Goal: Check status: Check status

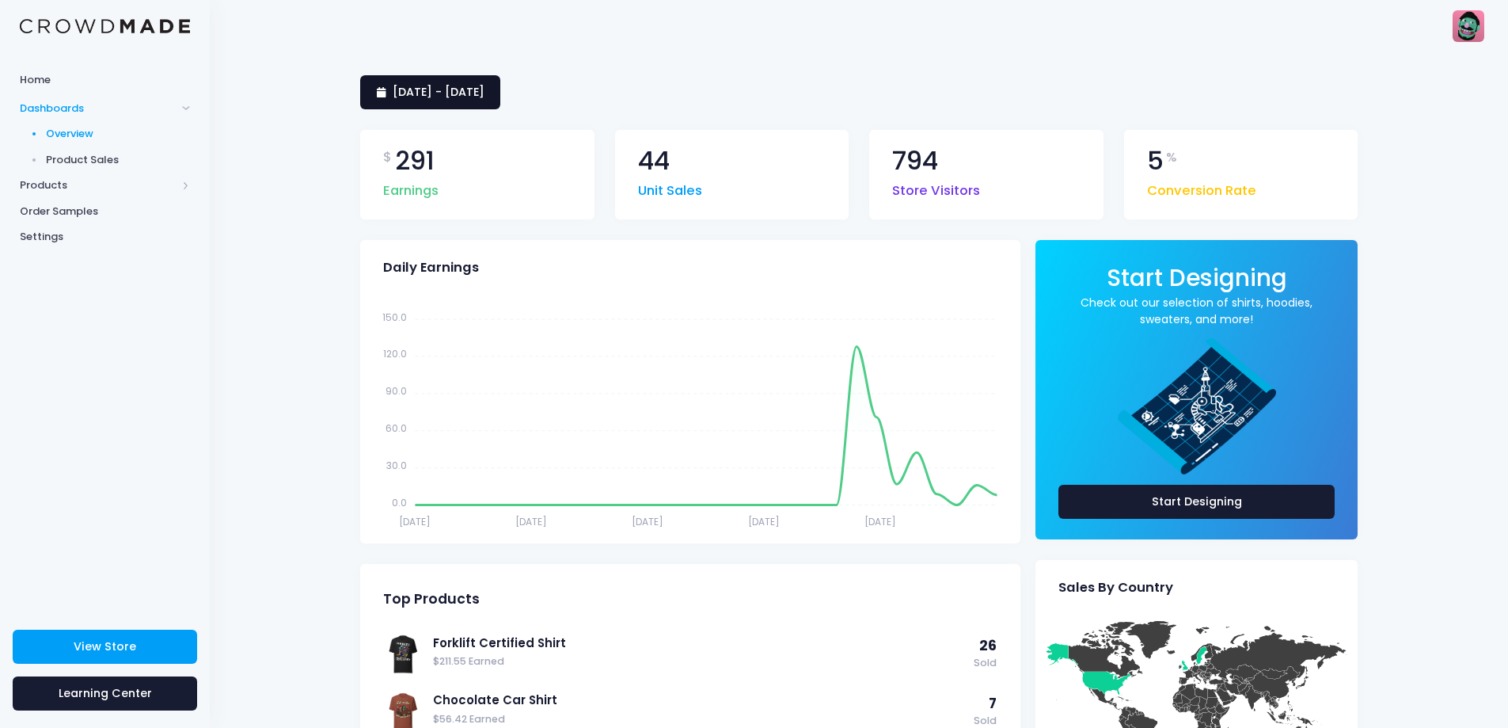
click at [485, 86] on span "20 July 2025 - 18 August 2025" at bounding box center [439, 92] width 92 height 16
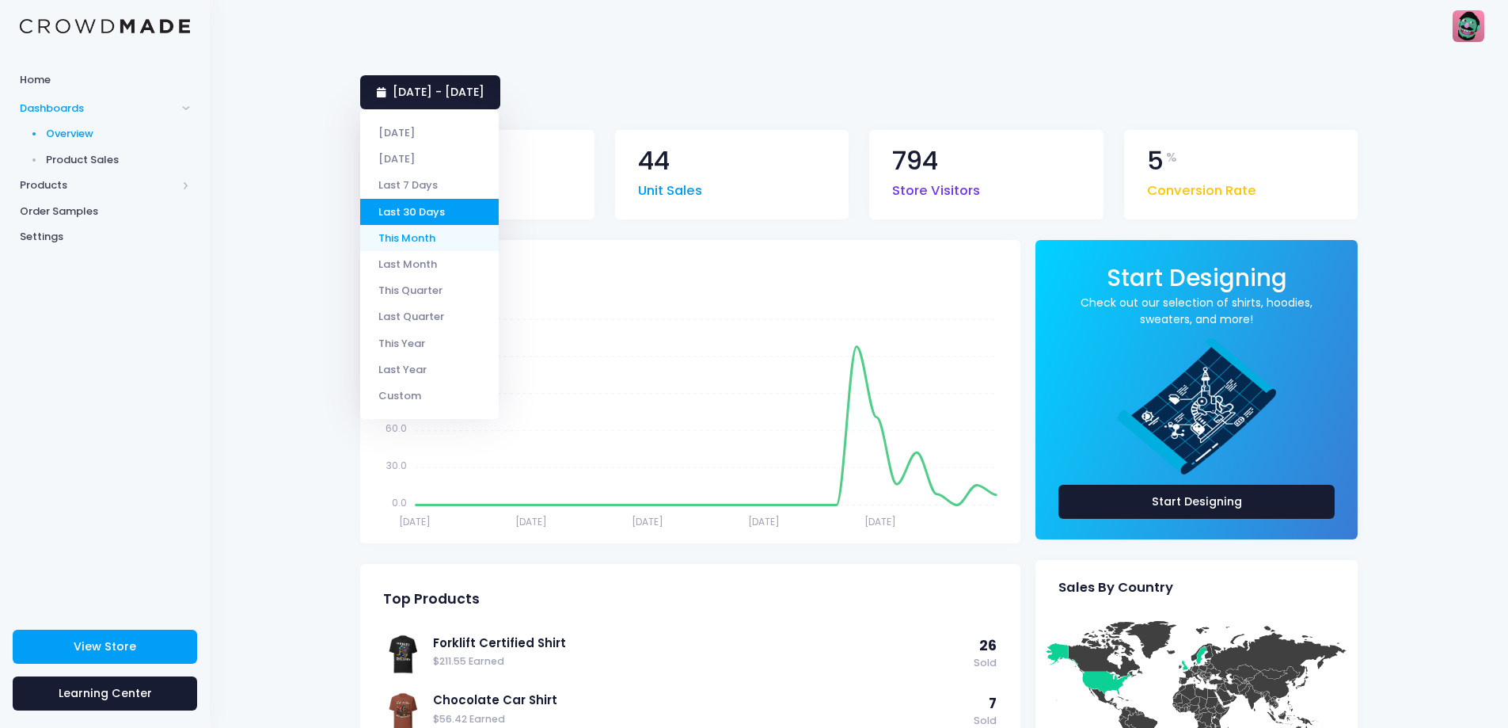
click at [402, 242] on li "This Month" at bounding box center [429, 238] width 139 height 26
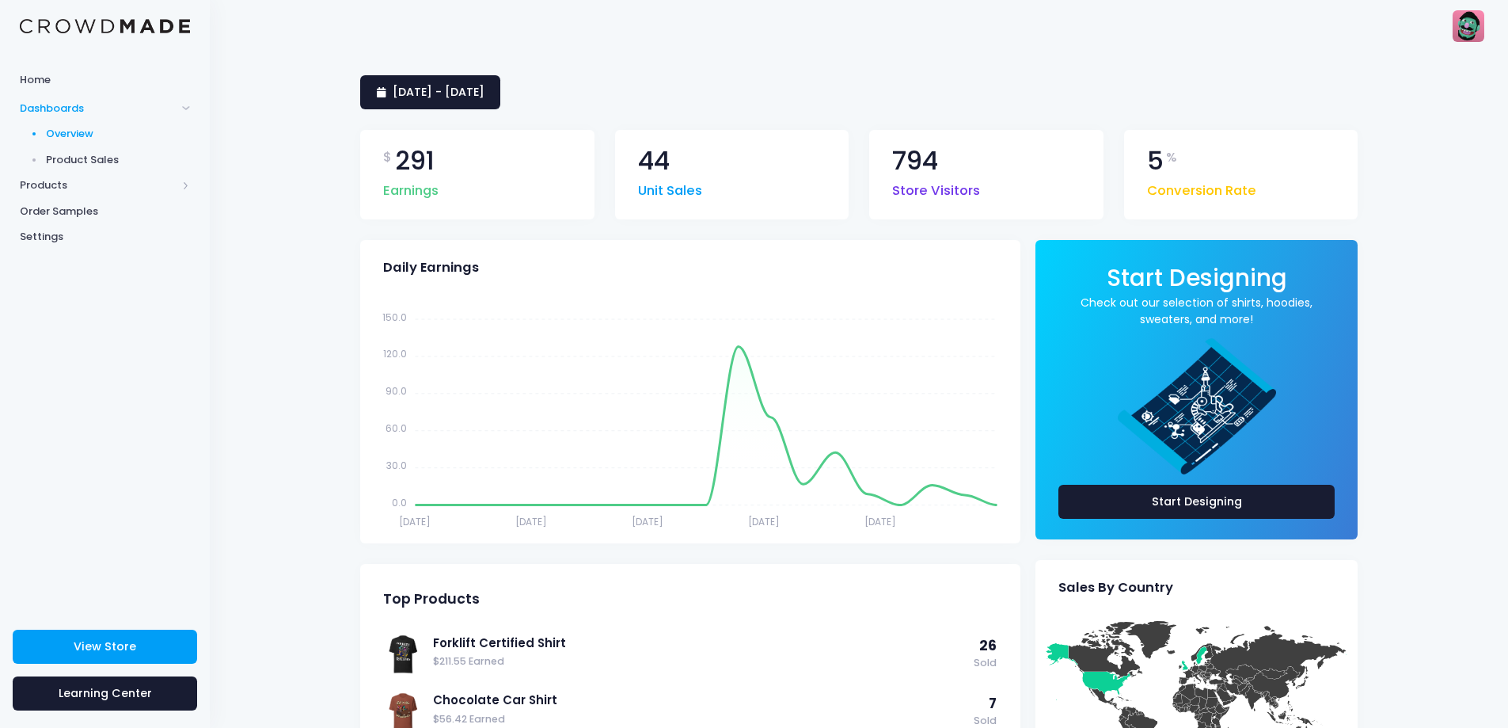
click at [282, 272] on div "[DATE] - [DATE] $ 291 Earnings 44 Unit Sales 794 Store Visitors 5 % Conversion …" at bounding box center [859, 704] width 1299 height 1306
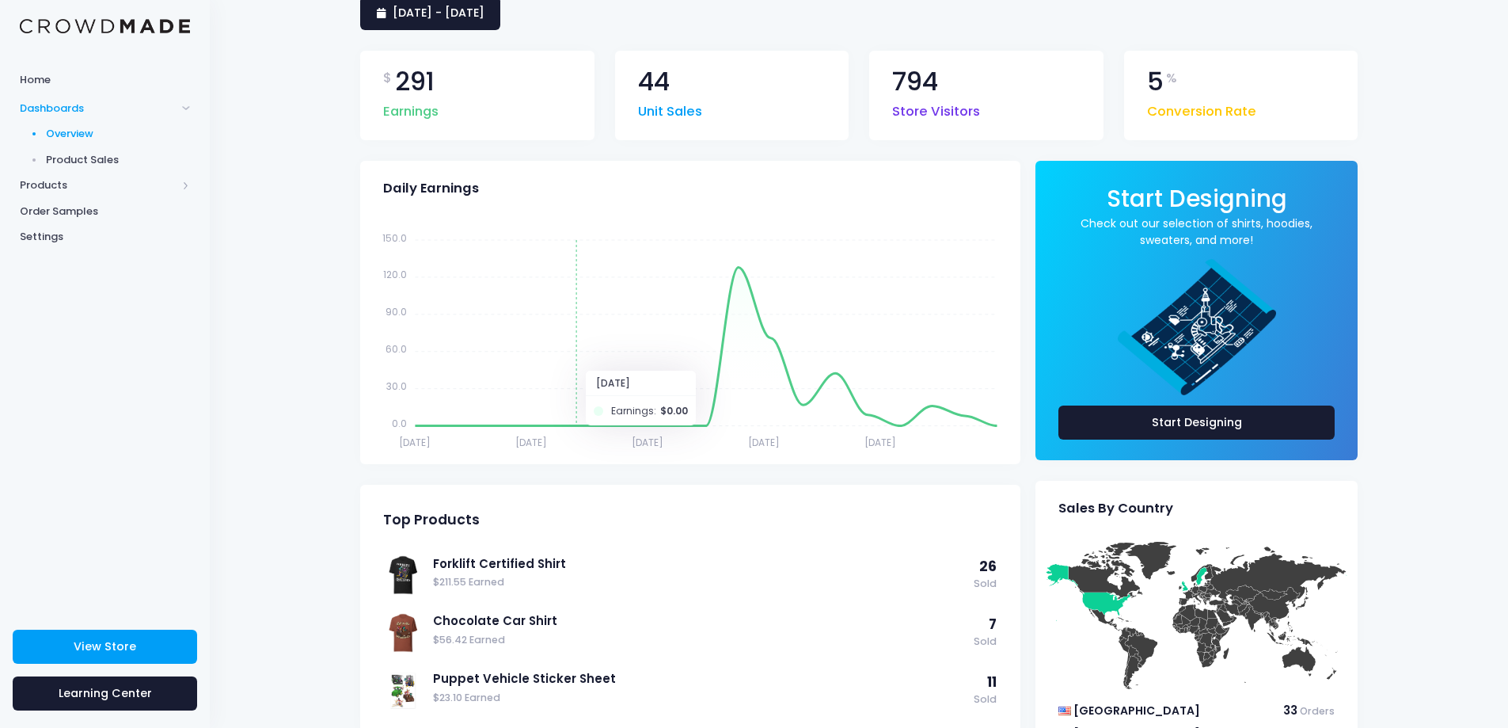
scroll to position [158, 0]
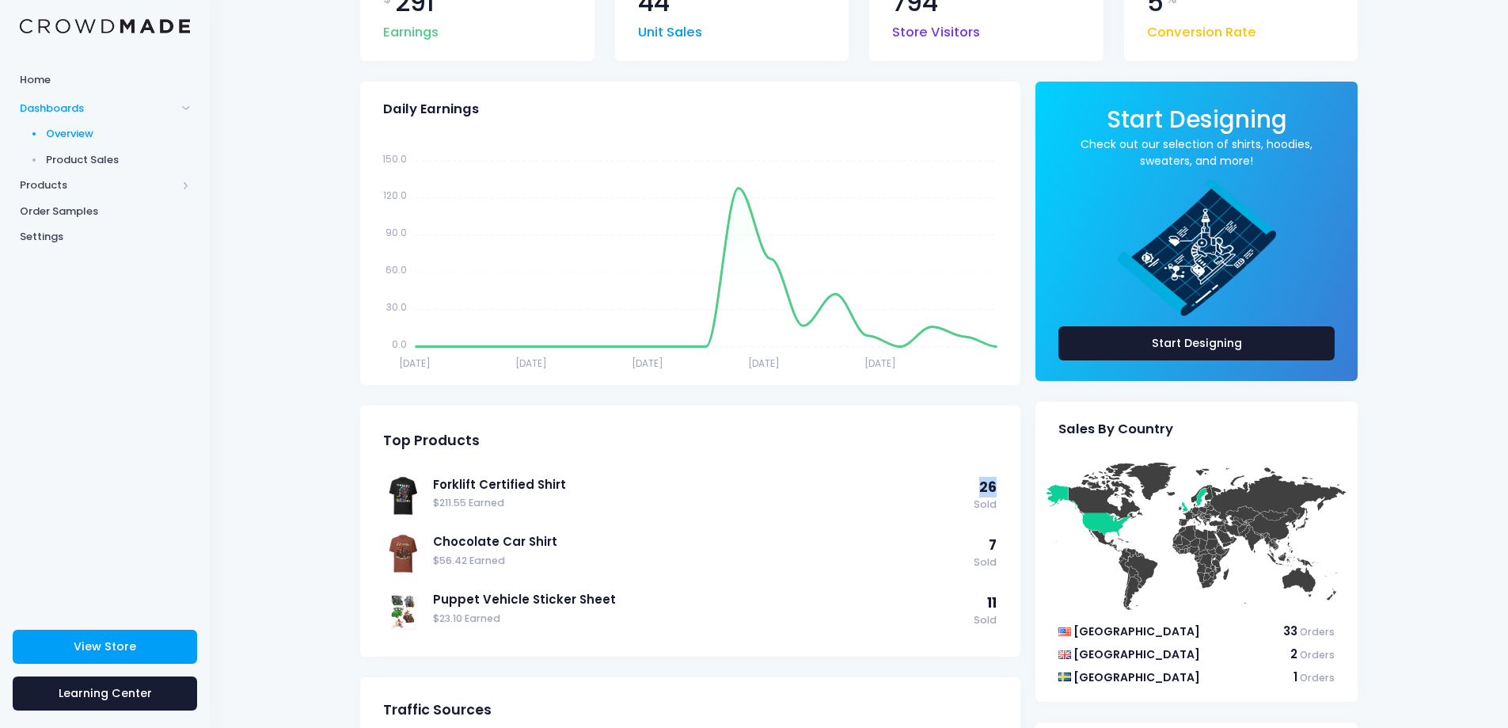
drag, startPoint x: 982, startPoint y: 486, endPoint x: 1002, endPoint y: 486, distance: 19.8
click at [1002, 486] on div "Forklift Certified Shirt $211.55 Earned 26 Sold Chocolate Car Shirt $56.42 Earn…" at bounding box center [690, 562] width 660 height 188
click at [1006, 466] on div "Top Products" at bounding box center [690, 440] width 660 height 55
drag, startPoint x: 997, startPoint y: 489, endPoint x: 972, endPoint y: 485, distance: 24.7
click at [972, 485] on div "Forklift Certified Shirt $211.55 Earned 26 Sold" at bounding box center [715, 494] width 564 height 42
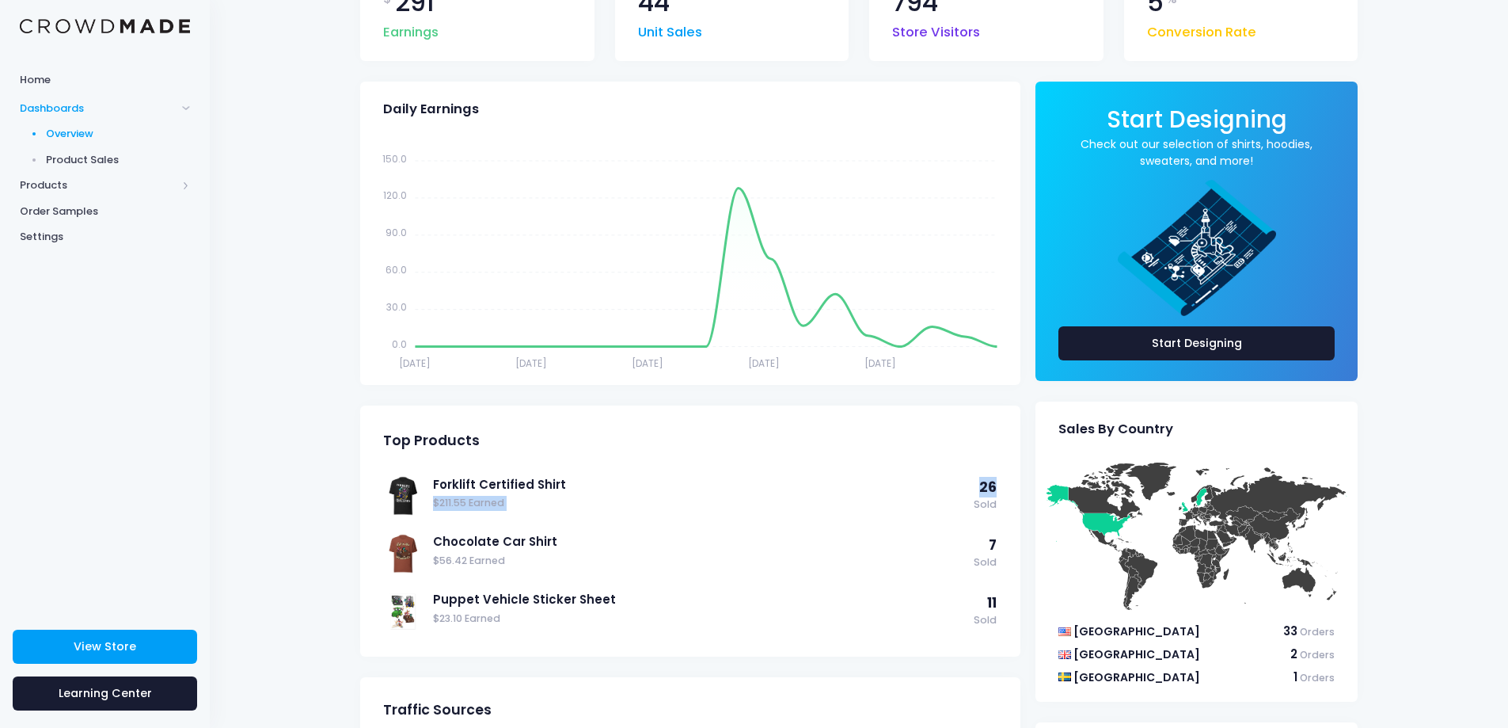
click at [1006, 476] on div "Forklift Certified Shirt $211.55 Earned 26 Sold Chocolate Car Shirt $56.42 Earn…" at bounding box center [690, 562] width 660 height 188
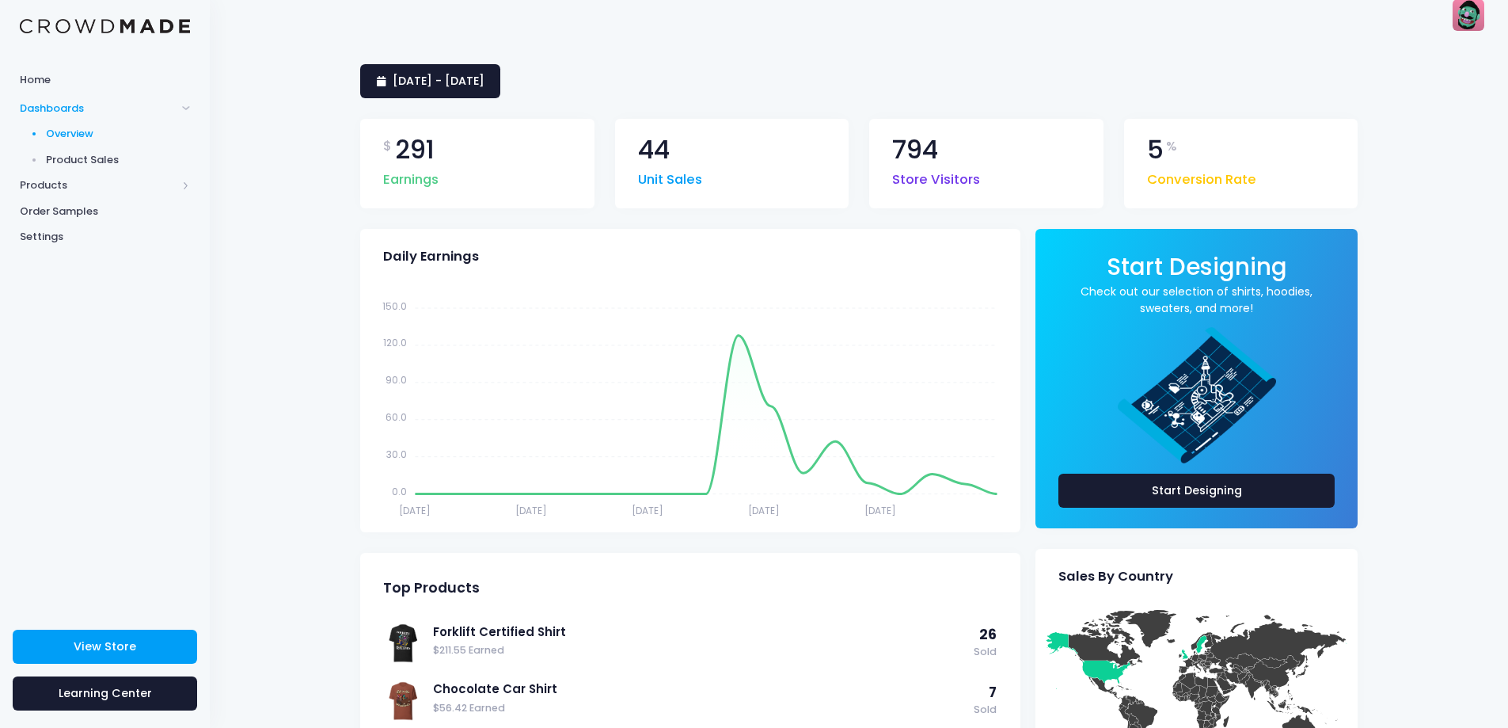
scroll to position [0, 0]
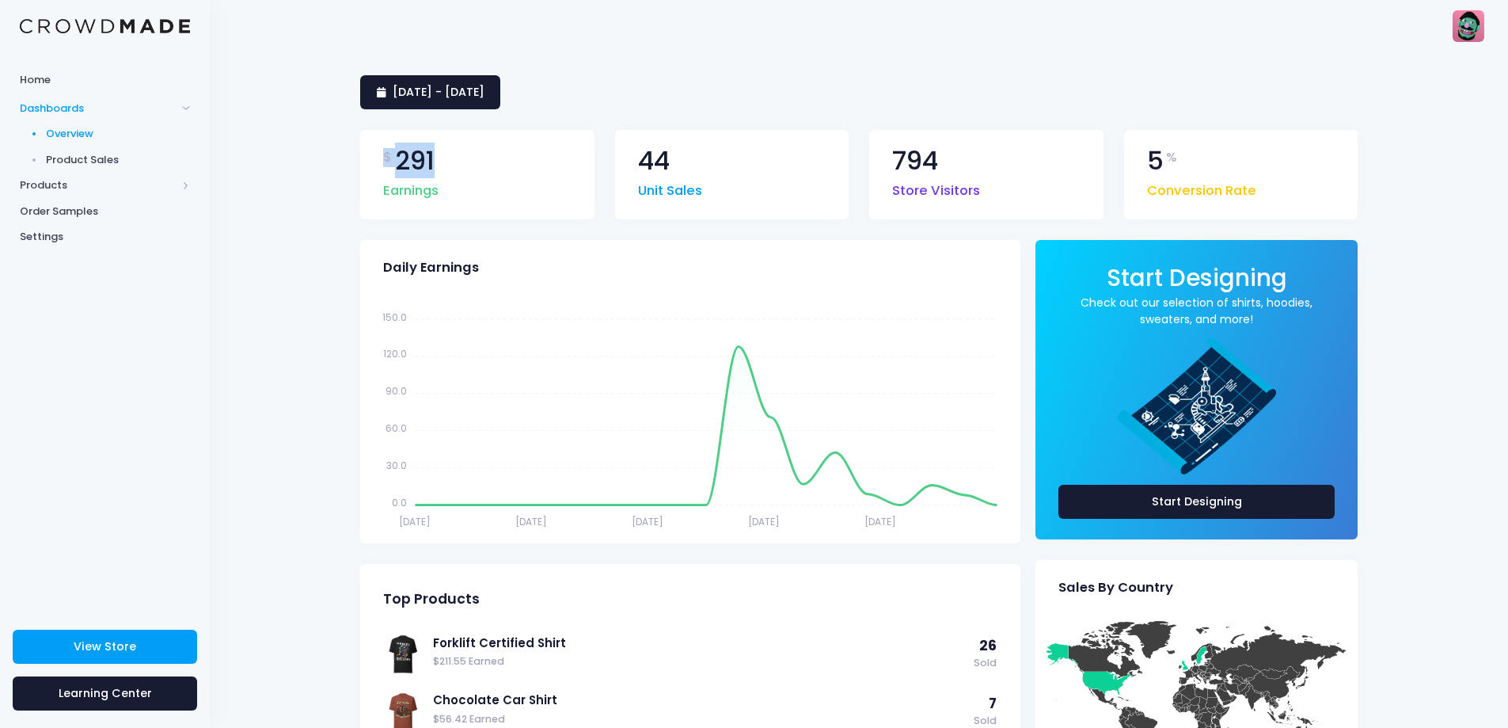
drag, startPoint x: 437, startPoint y: 162, endPoint x: 366, endPoint y: 158, distance: 71.4
click at [368, 158] on div "$ 291 Earnings" at bounding box center [477, 174] width 234 height 89
click at [351, 173] on div "$ 291 Earnings" at bounding box center [477, 185] width 255 height 110
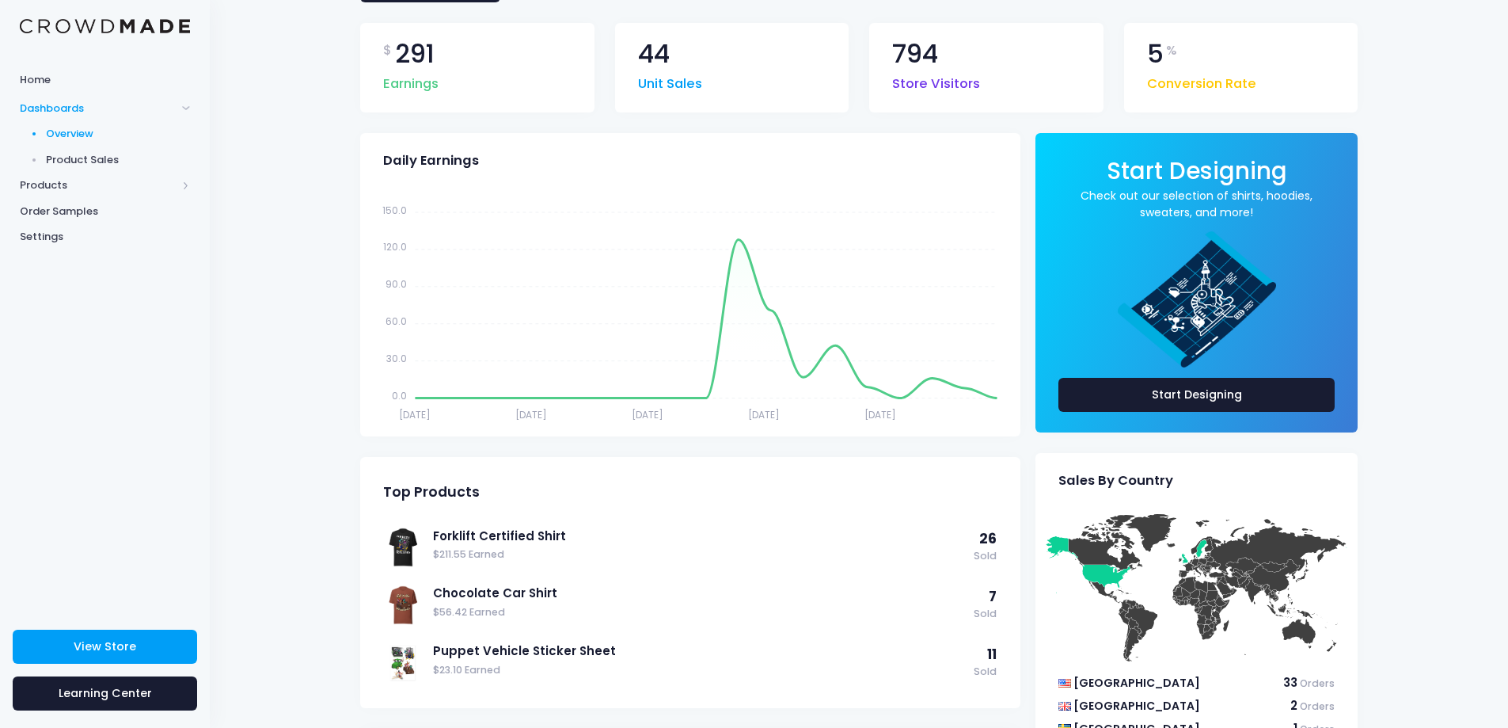
scroll to position [238, 0]
